Goal: Task Accomplishment & Management: Use online tool/utility

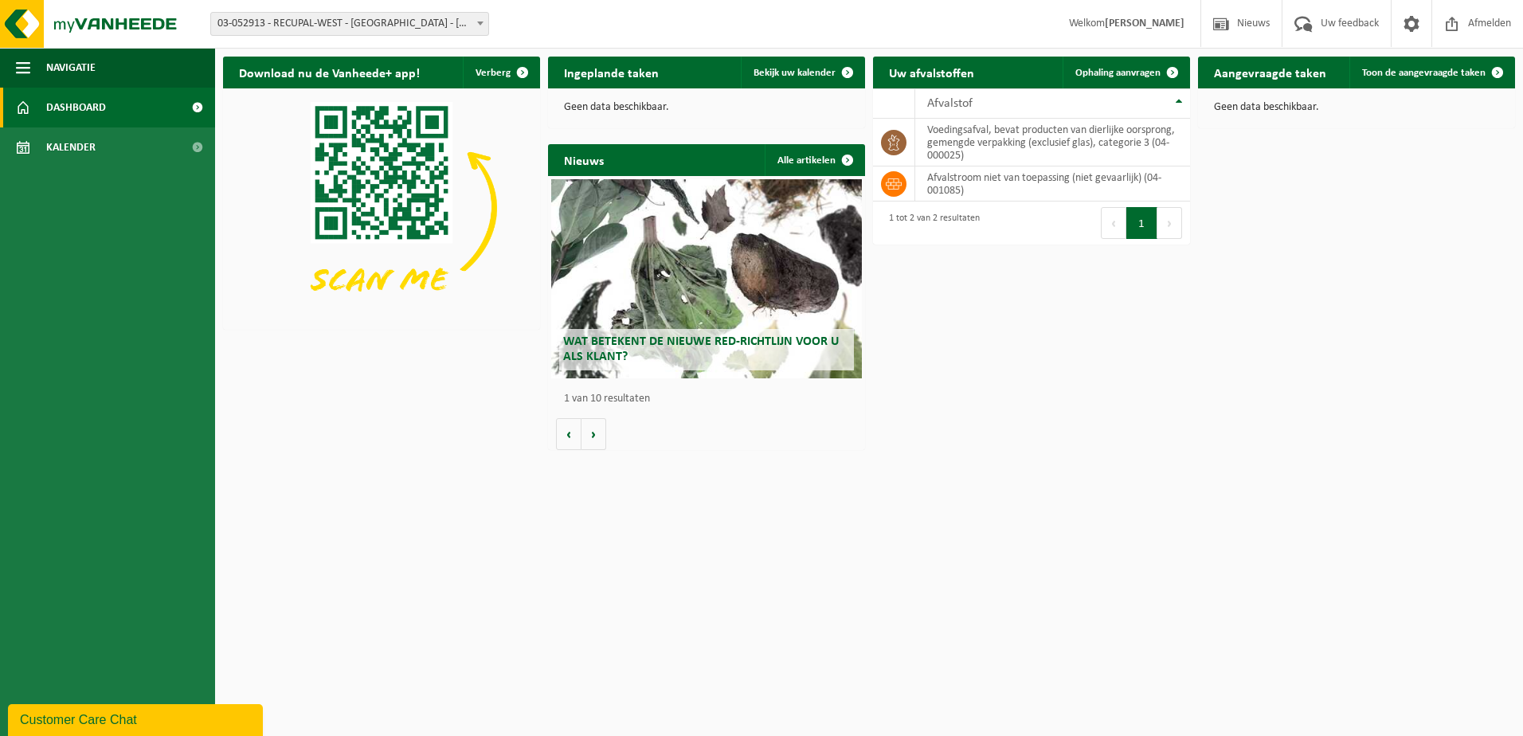
click at [368, 14] on span "03-052913 - RECUPAL-WEST - [GEOGRAPHIC_DATA] - [GEOGRAPHIC_DATA]" at bounding box center [349, 24] width 277 height 22
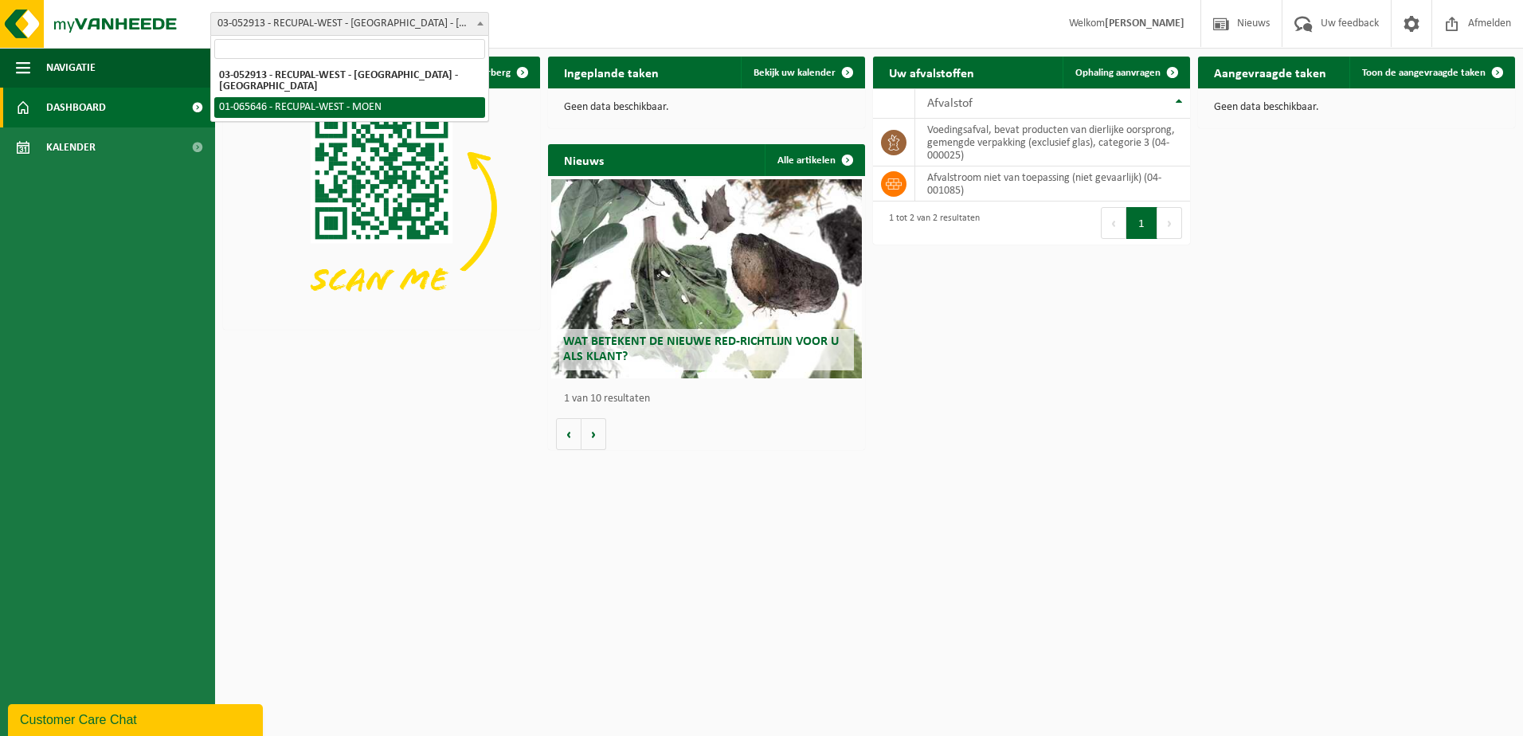
select select "31393"
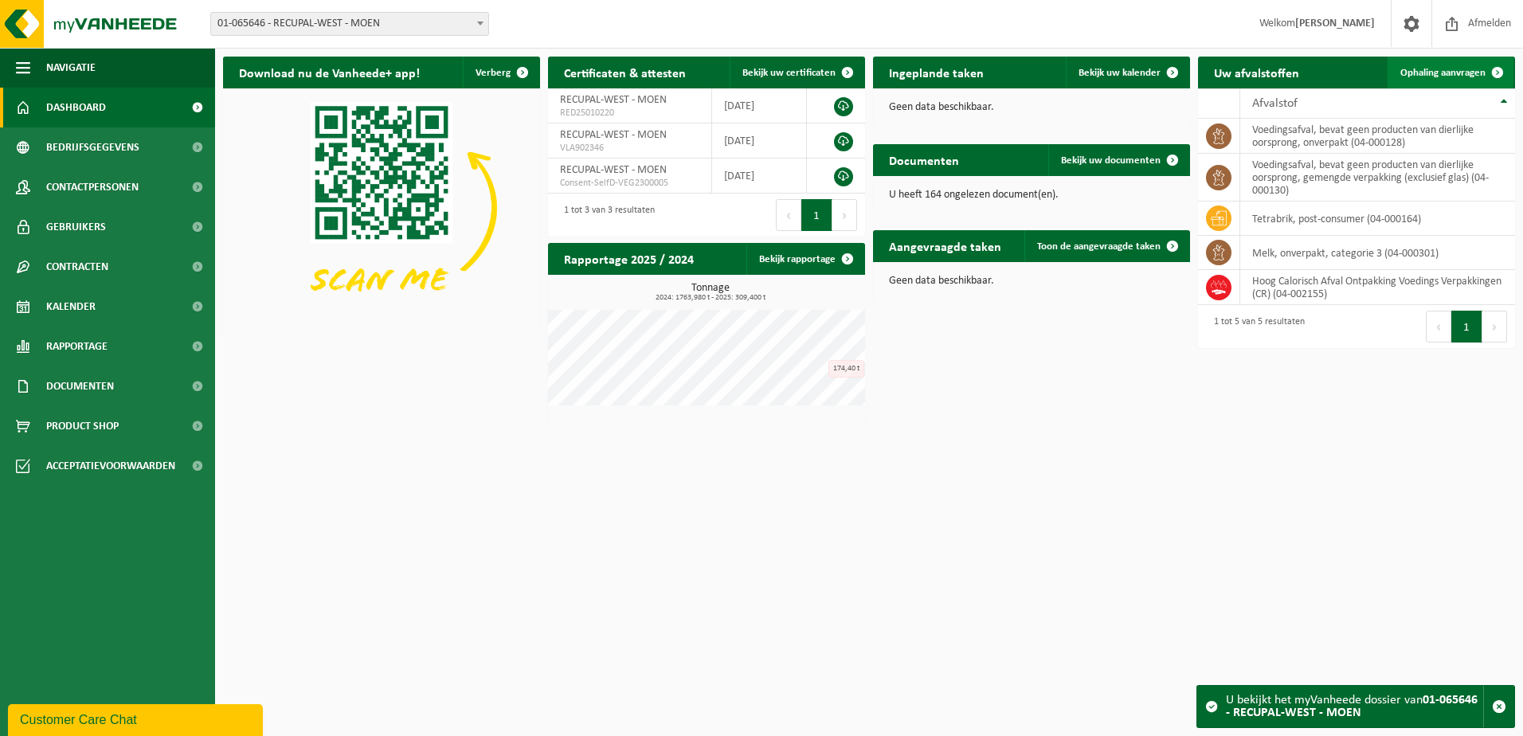
click at [1450, 73] on span "Ophaling aanvragen" at bounding box center [1442, 73] width 85 height 10
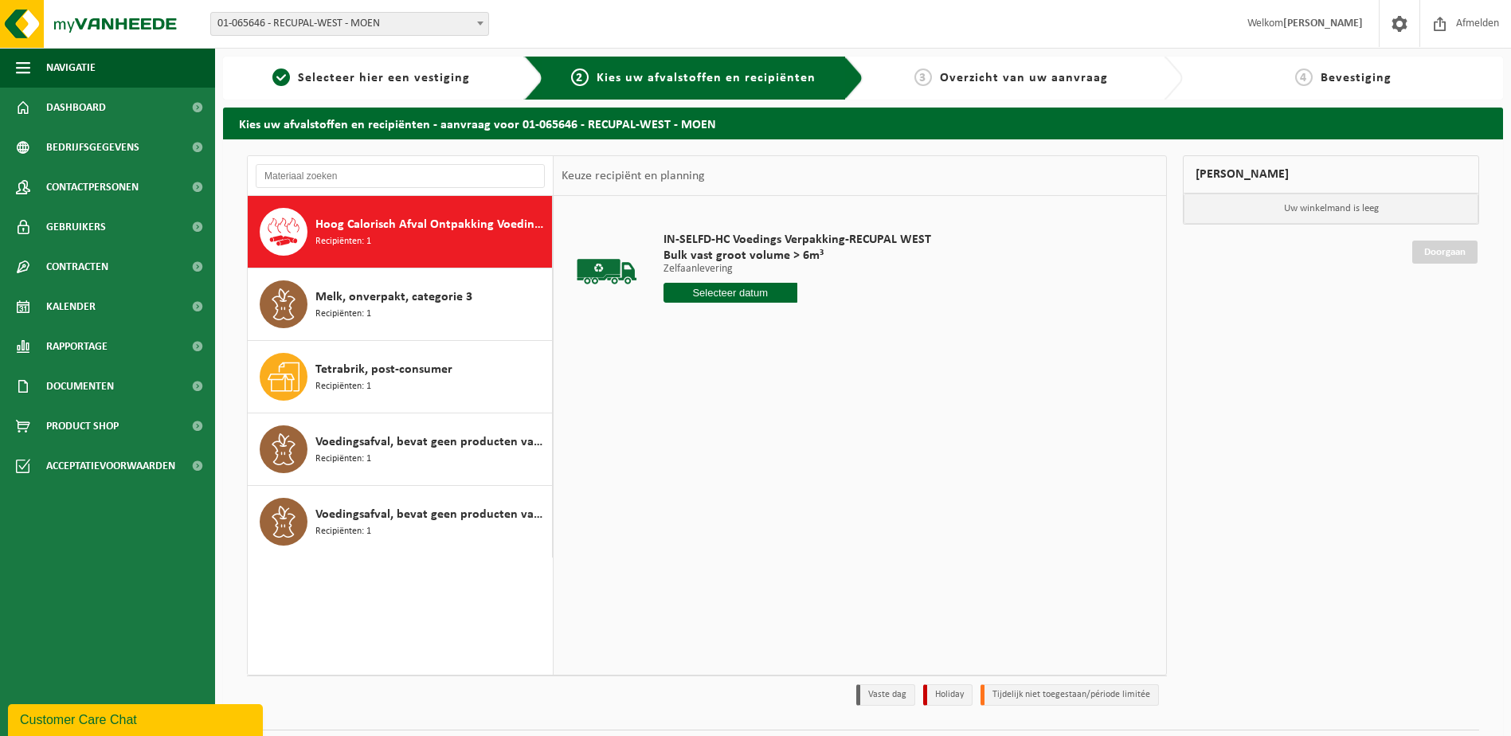
click at [421, 239] on div "Hoog Calorisch Afval Ontpakking Voedings Verpakkingen (CR) Recipiënten: 1" at bounding box center [431, 232] width 233 height 48
click at [753, 290] on input "text" at bounding box center [730, 293] width 134 height 20
click at [709, 487] on div "30" at bounding box center [706, 484] width 28 height 25
type input "Van 2025-09-30"
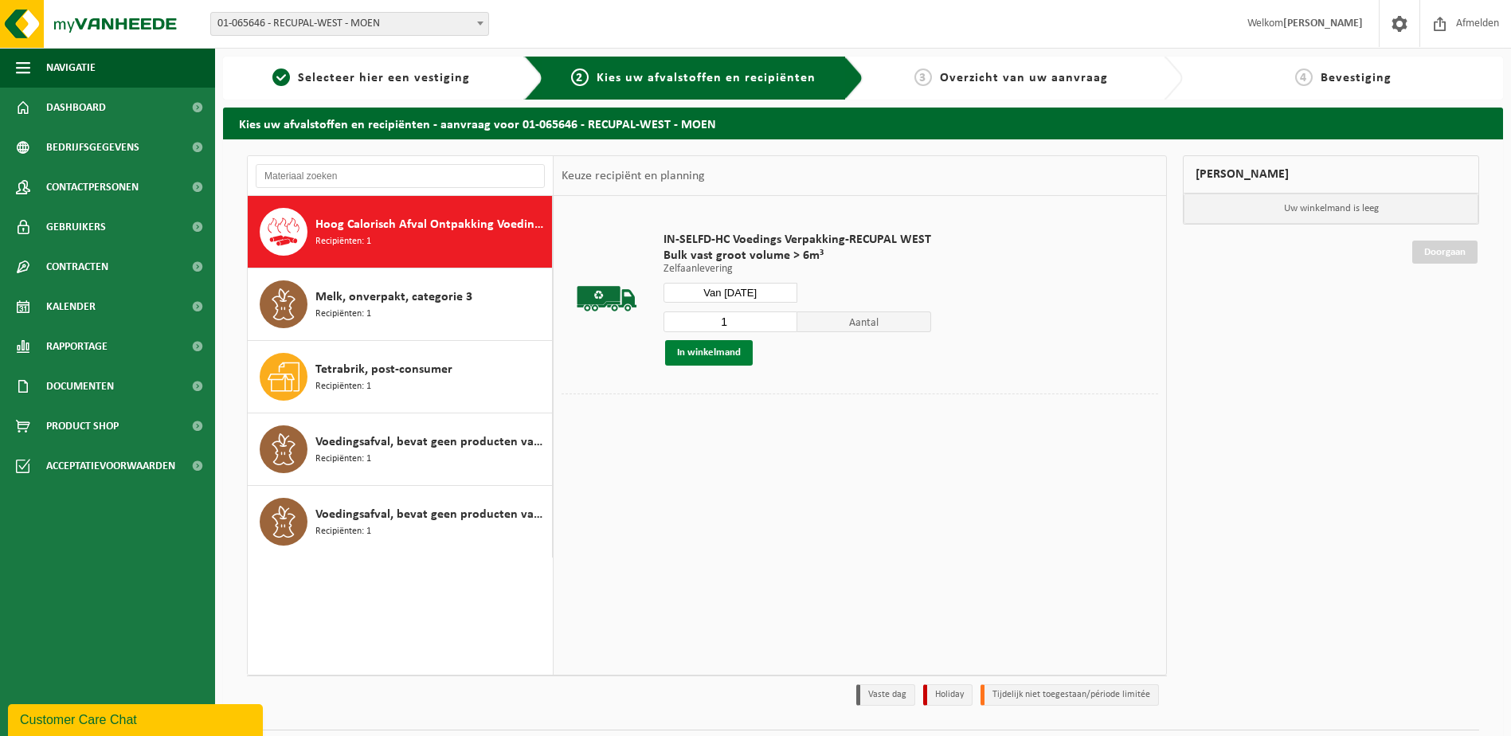
click at [713, 350] on button "In winkelmand" at bounding box center [709, 352] width 88 height 25
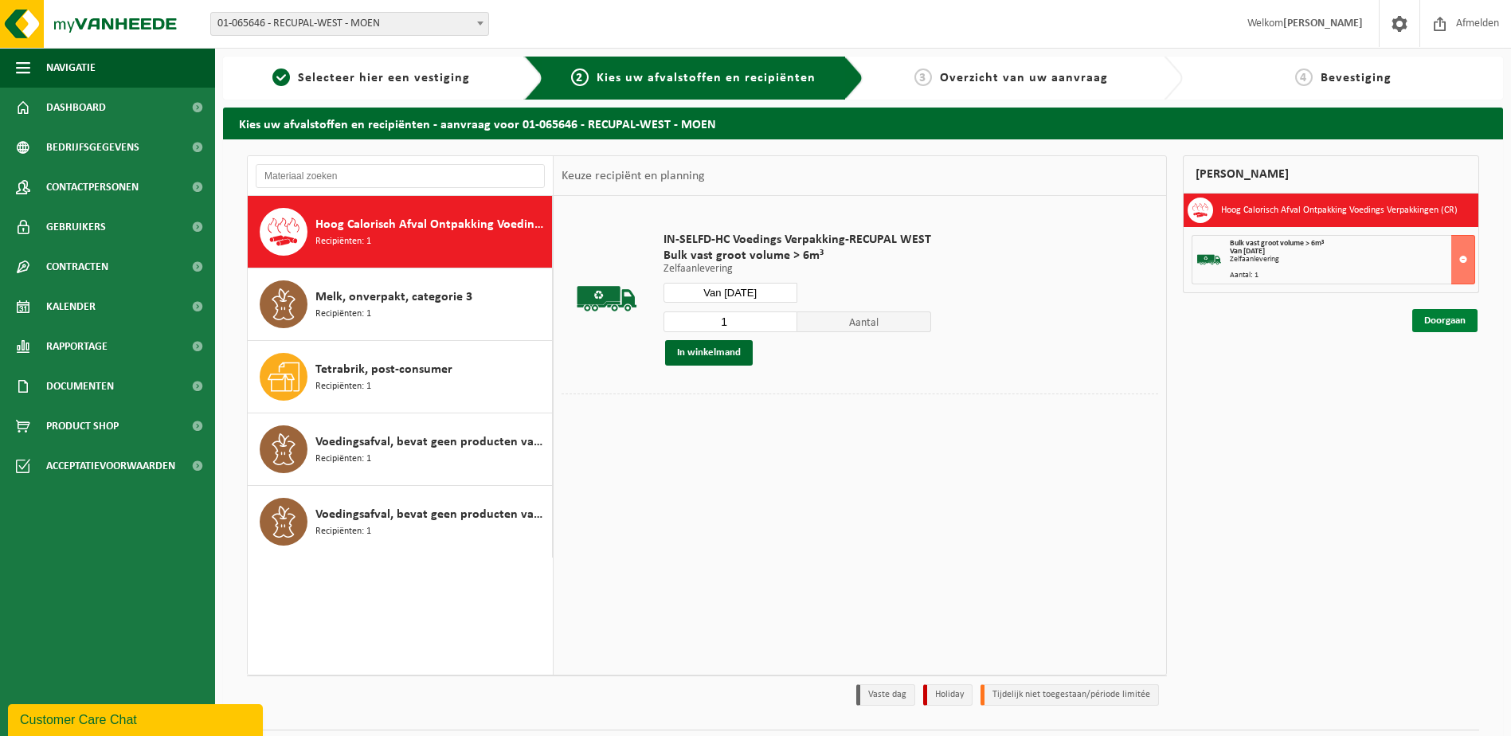
click at [1436, 323] on link "Doorgaan" at bounding box center [1444, 320] width 65 height 23
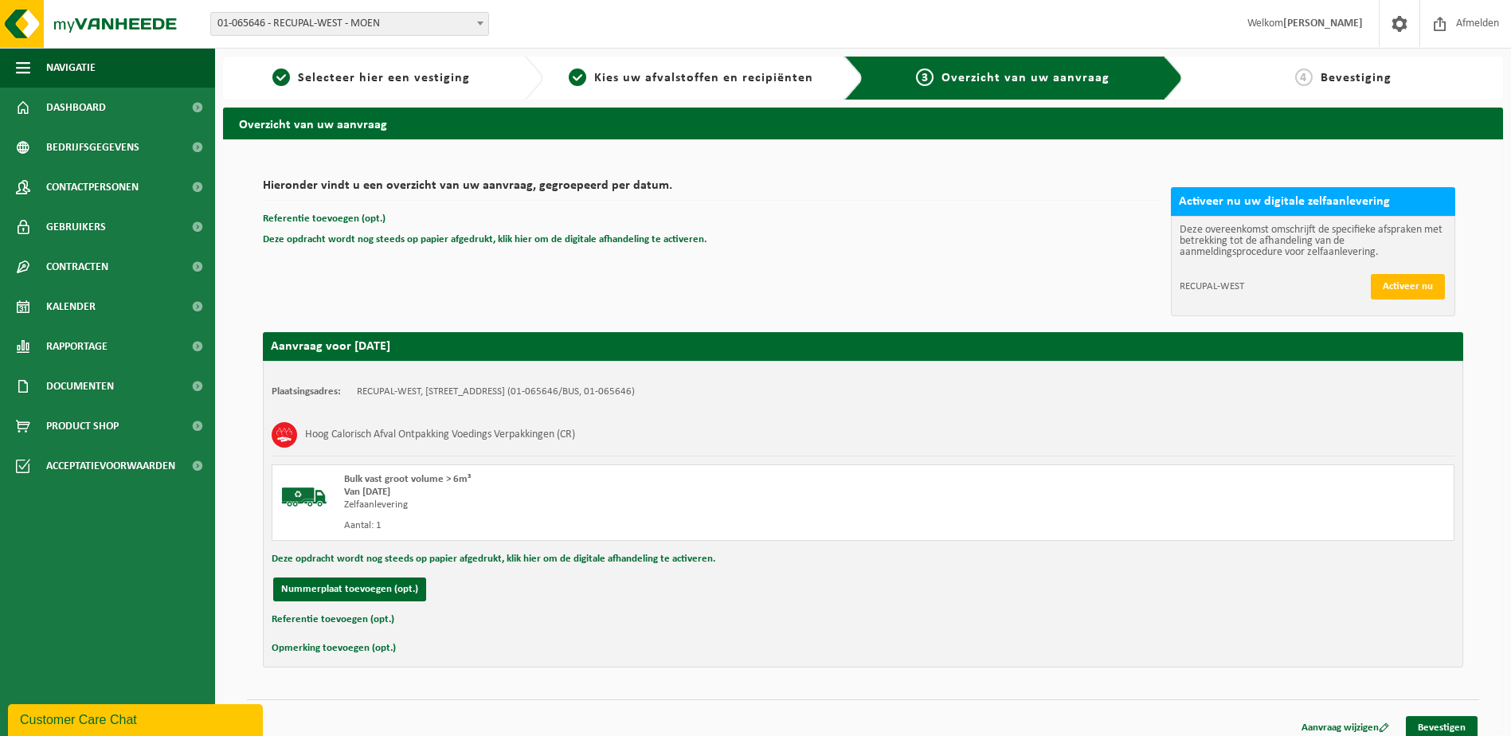
scroll to position [11, 0]
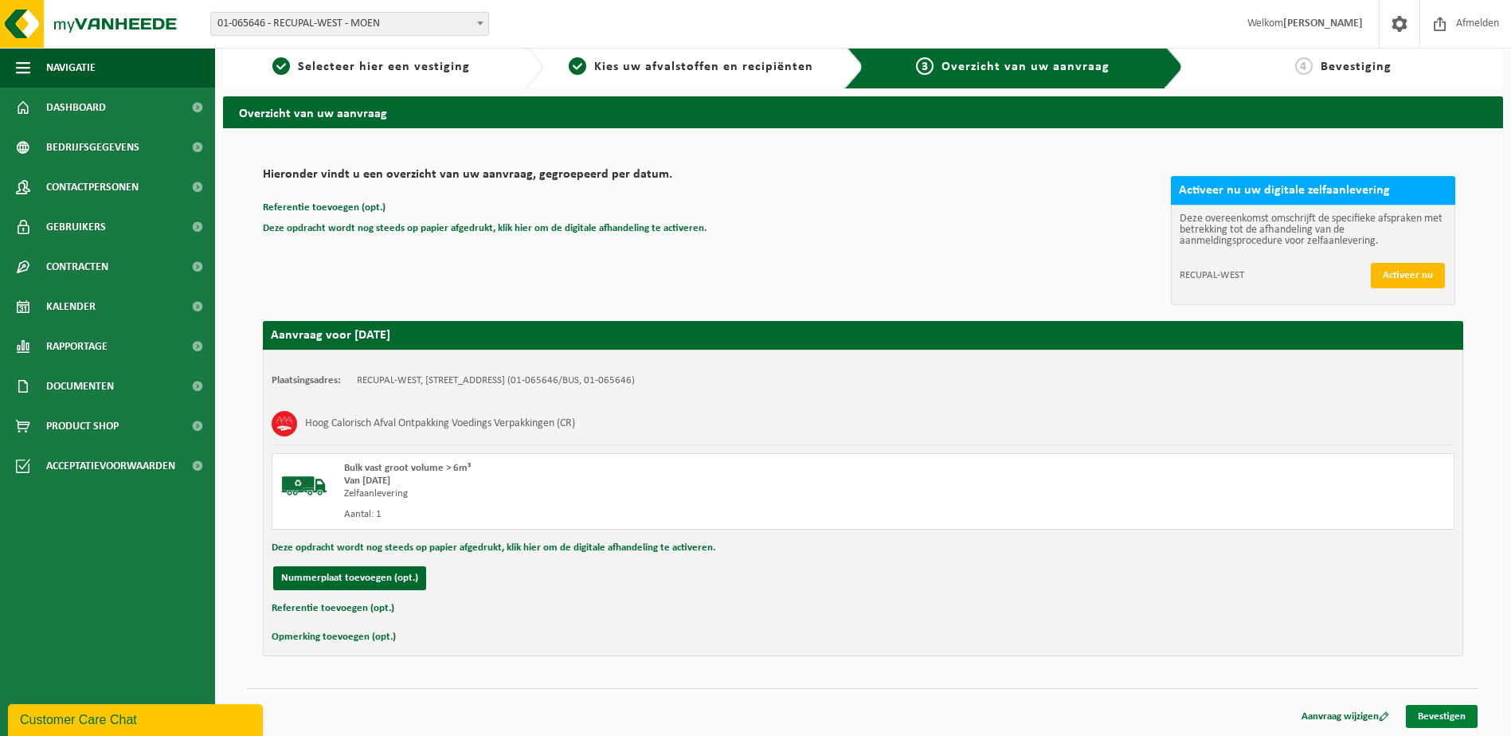
click at [1461, 713] on link "Bevestigen" at bounding box center [1442, 716] width 72 height 23
